Goal: Entertainment & Leisure: Consume media (video, audio)

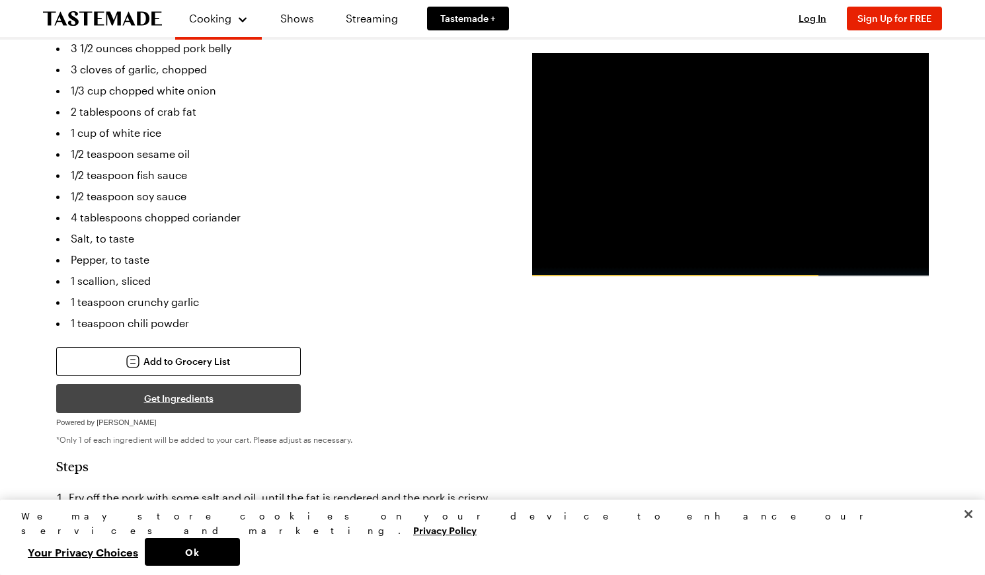
scroll to position [264, 0]
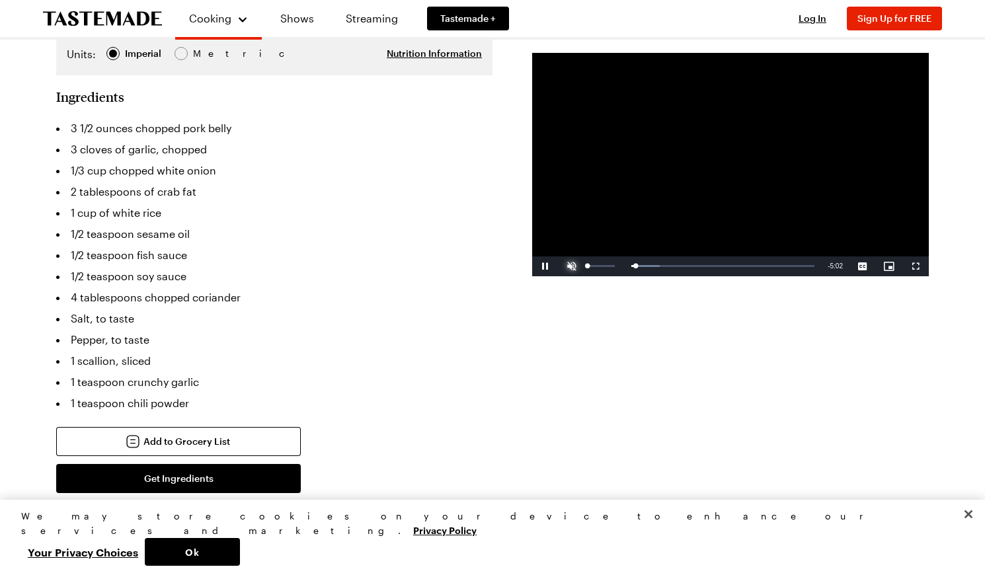
click at [574, 266] on span "Video Player" at bounding box center [572, 266] width 26 height 0
click at [576, 266] on span "Video Player" at bounding box center [572, 266] width 26 height 0
click at [570, 266] on span "Video Player" at bounding box center [572, 266] width 26 height 0
click at [629, 262] on div "Loaded : 31.08% 0:53 0:36" at bounding box center [703, 266] width 236 height 20
click at [637, 262] on div "Loaded : 32.28% 1:01 0:51" at bounding box center [703, 266] width 236 height 20
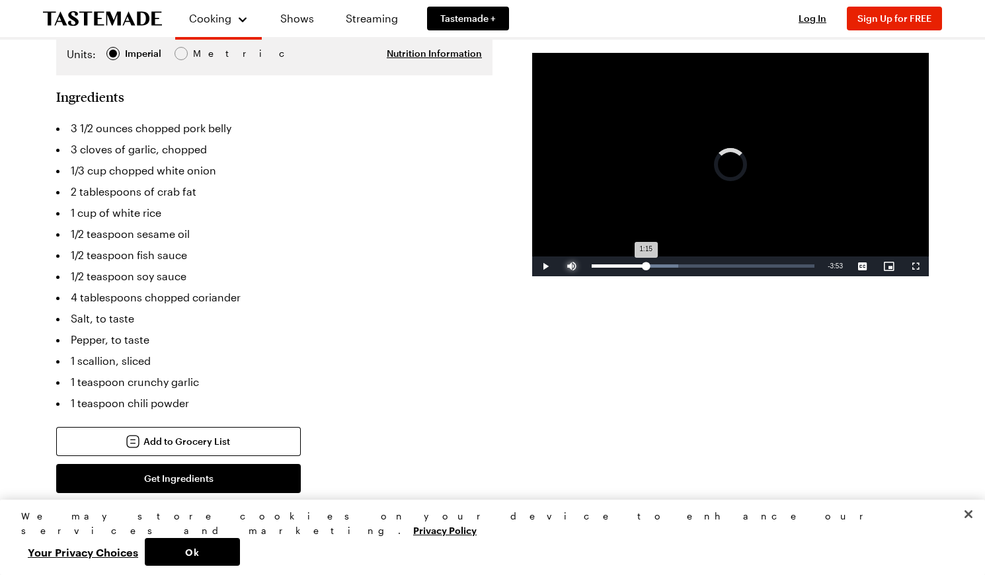
click at [646, 261] on div "Loaded : 38.86% 1:15 1:15" at bounding box center [703, 266] width 236 height 20
click at [660, 262] on div "Loaded : 44.68% 1:29 1:15" at bounding box center [703, 266] width 236 height 20
click at [650, 264] on div "Loaded : 51.80% 1:21 1:36" at bounding box center [703, 265] width 223 height 3
click at [661, 264] on div "Loaded : 51.80% 1:34 1:23" at bounding box center [703, 266] width 236 height 20
click at [707, 271] on div "Loaded : 66.06% 2:39 2:21" at bounding box center [703, 266] width 236 height 20
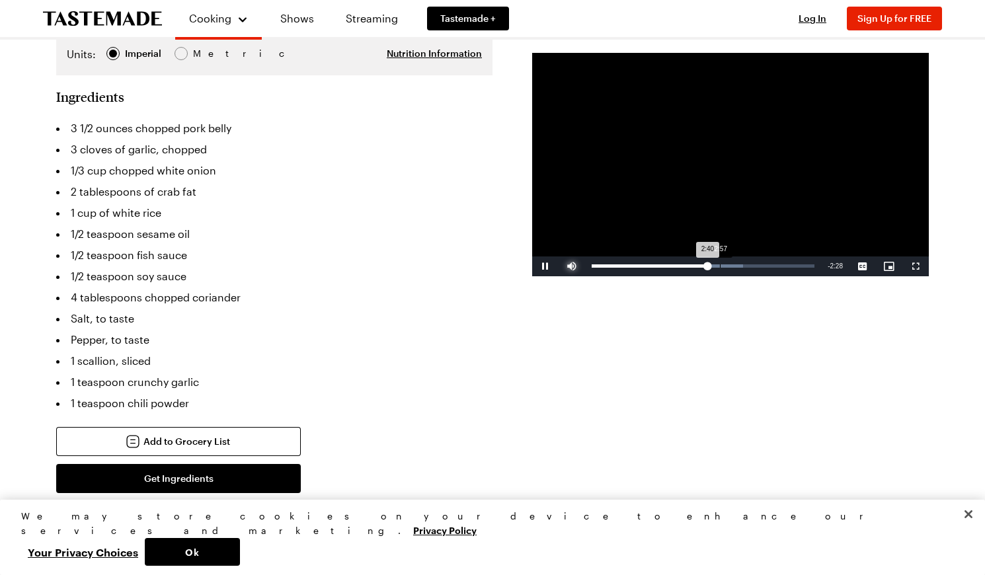
click at [721, 269] on div "Loaded : 67.98% 2:57 2:40" at bounding box center [703, 266] width 236 height 20
click at [703, 266] on div "3:00" at bounding box center [648, 265] width 112 height 3
click at [749, 267] on div "Loaded : 87.35% 3:35 3:24" at bounding box center [703, 265] width 223 height 3
click at [758, 266] on div "Loaded : 90.57% 3:49 3:39" at bounding box center [703, 265] width 223 height 3
click at [776, 264] on div "Loaded : 95.20% 4:15 4:15" at bounding box center [703, 266] width 236 height 20
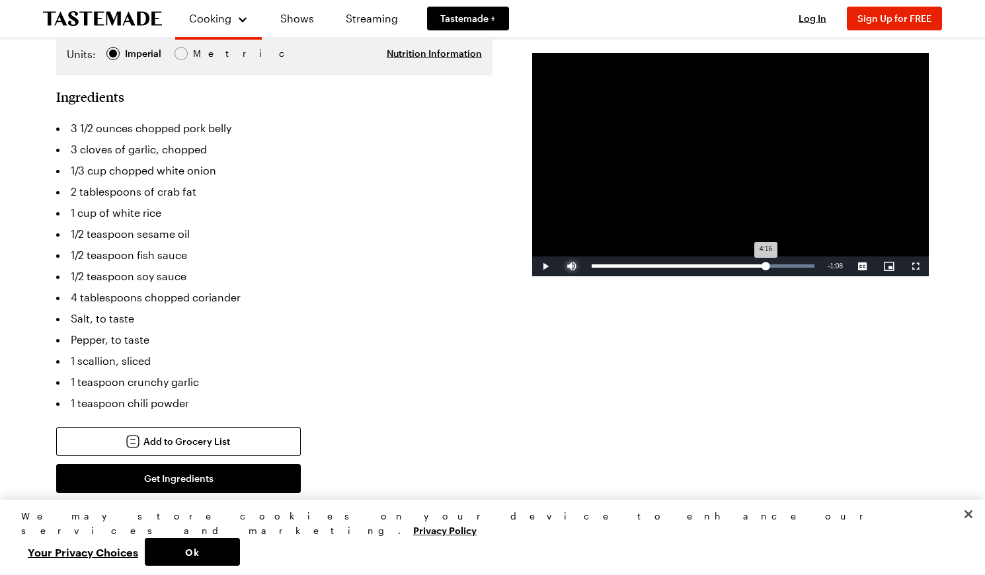
click at [765, 264] on div "Loaded : 100.00% 4:00 4:16" at bounding box center [703, 266] width 236 height 20
click at [779, 261] on div "Loaded : 100.00% 4:20 4:03" at bounding box center [703, 266] width 236 height 20
